Goal: Task Accomplishment & Management: Manage account settings

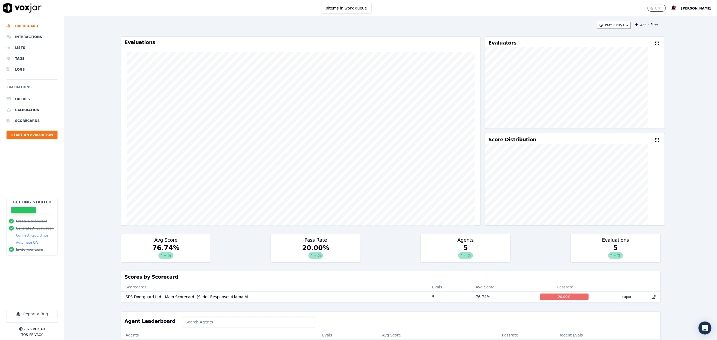
click at [687, 9] on span "[PERSON_NAME]" at bounding box center [696, 9] width 30 height 4
click at [678, 17] on div "Settings" at bounding box center [685, 18] width 58 height 9
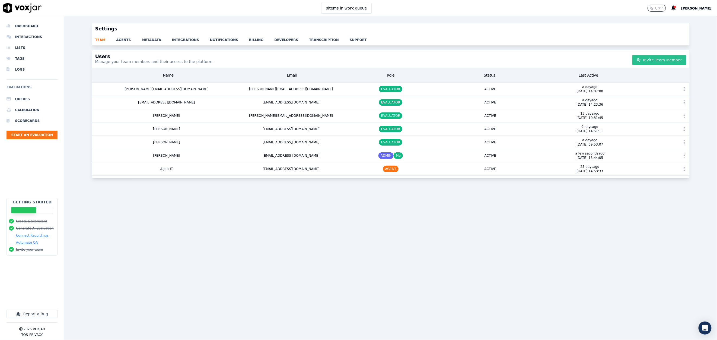
click at [643, 61] on button "Invite Team Member" at bounding box center [659, 60] width 54 height 10
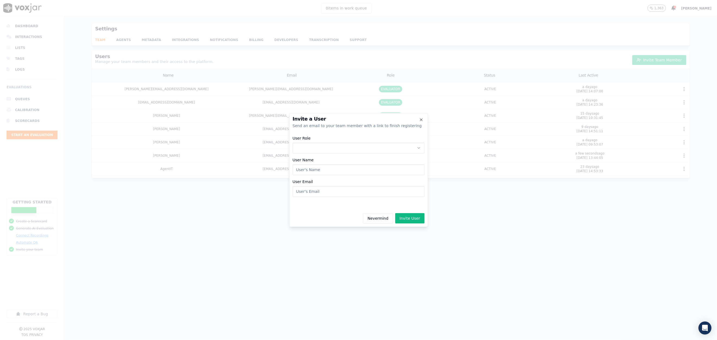
click at [307, 146] on button "User Role" at bounding box center [359, 147] width 132 height 11
click at [326, 169] on div "EVALUATOR" at bounding box center [359, 171] width 125 height 9
click at [322, 170] on input "User Name" at bounding box center [359, 169] width 132 height 11
type input "[PERSON_NAME]"
type input "[EMAIL_ADDRESS][DOMAIN_NAME]"
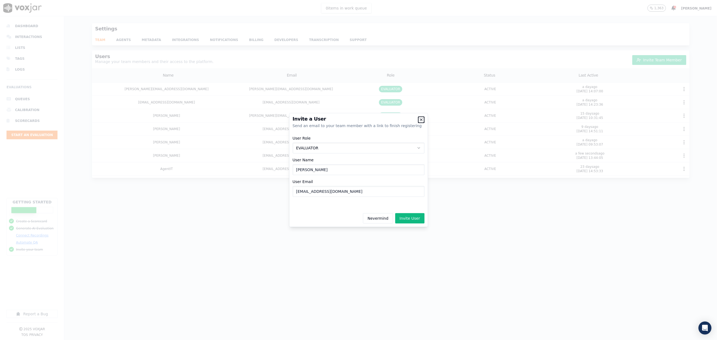
click at [421, 119] on icon "button" at bounding box center [421, 119] width 4 height 4
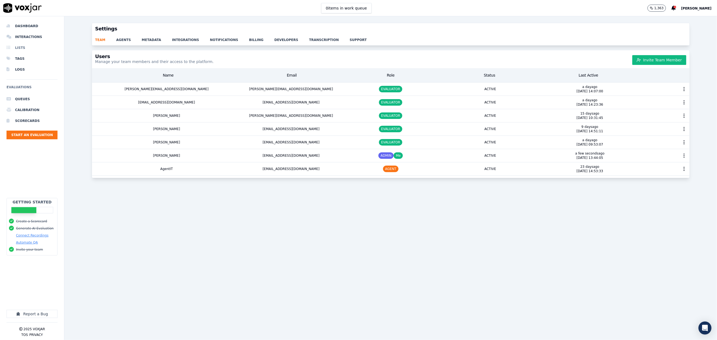
click at [24, 46] on li "Lists" at bounding box center [32, 47] width 51 height 11
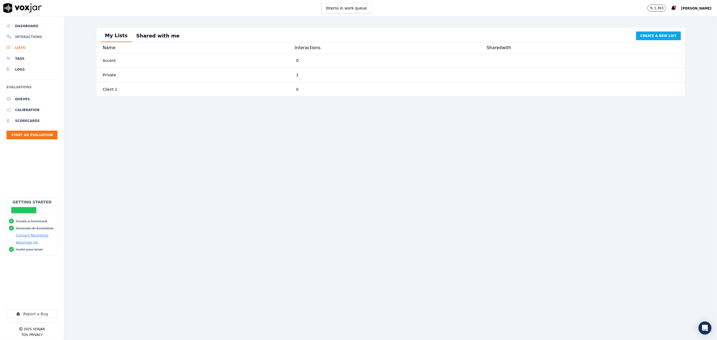
click at [34, 38] on li "Interactions" at bounding box center [32, 36] width 51 height 11
